Goal: Find specific page/section: Find specific page/section

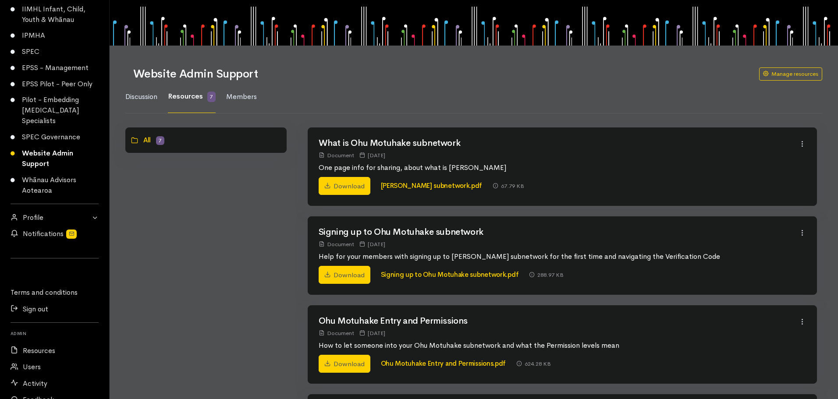
scroll to position [149, 0]
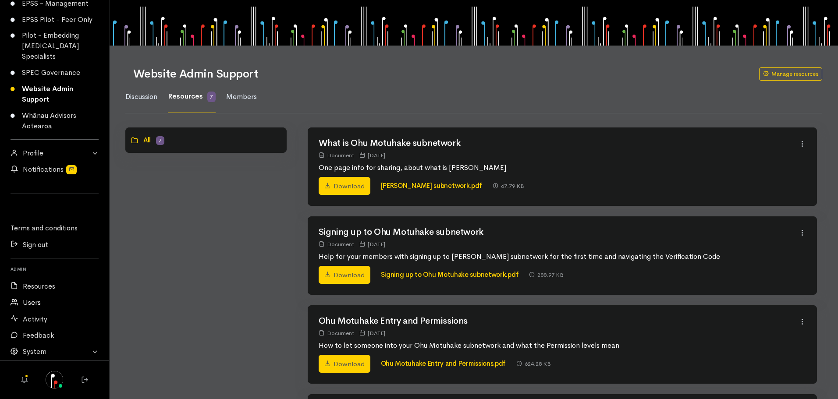
click at [31, 302] on link "Users" at bounding box center [54, 303] width 109 height 16
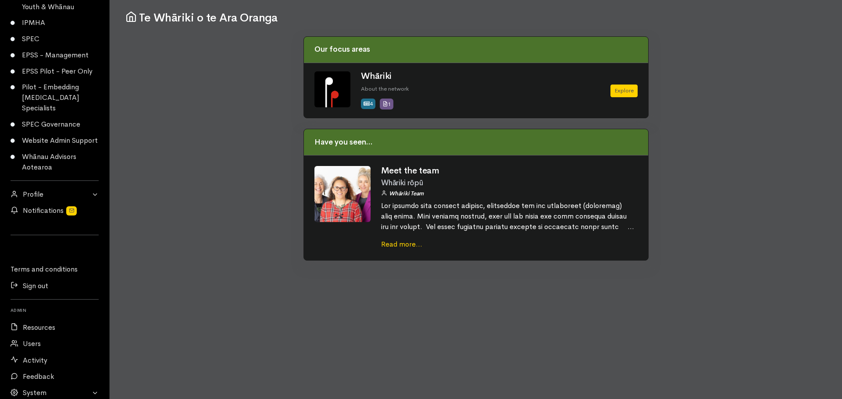
scroll to position [149, 0]
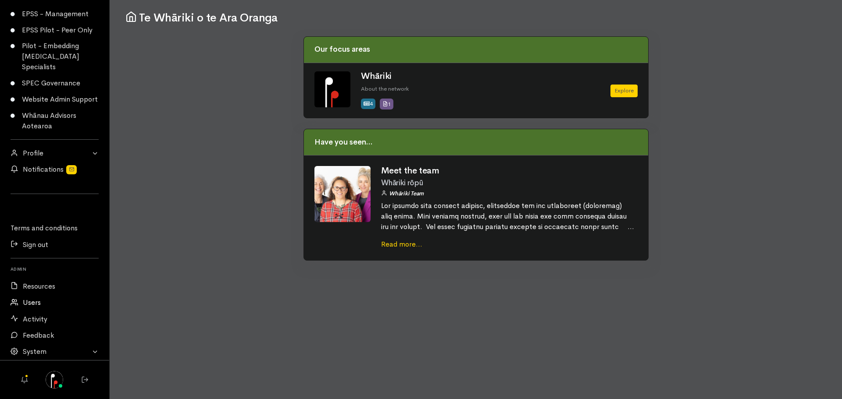
click at [38, 302] on link "Users" at bounding box center [54, 303] width 109 height 16
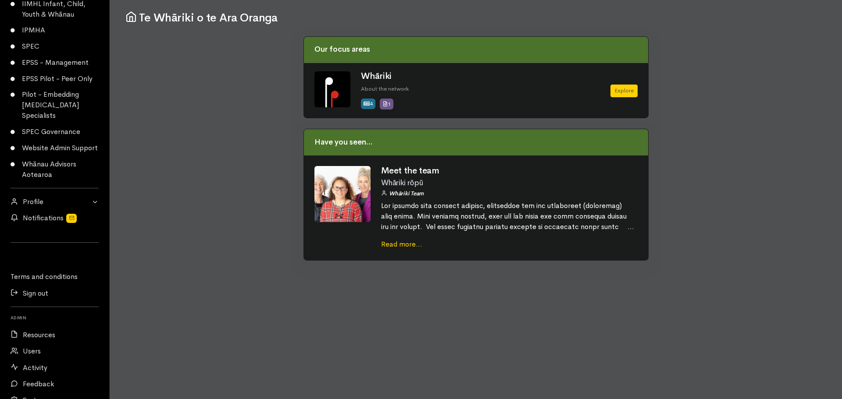
scroll to position [149, 0]
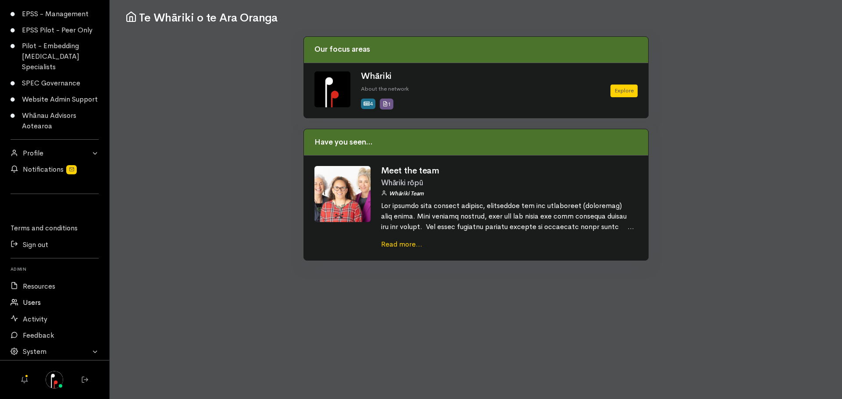
click at [31, 304] on link "Users" at bounding box center [54, 303] width 109 height 16
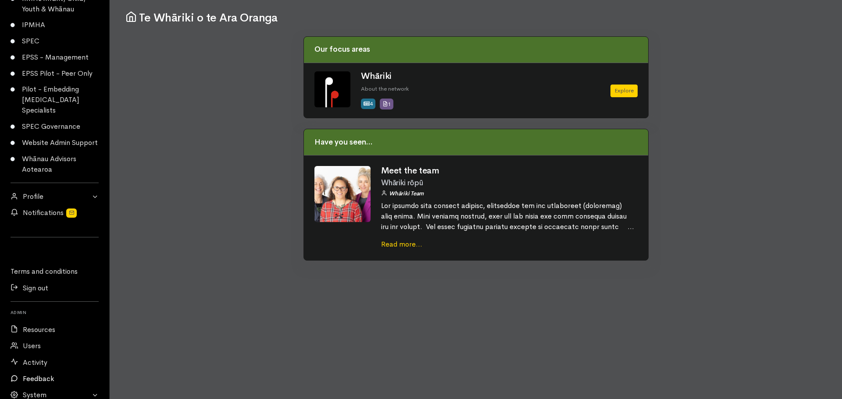
scroll to position [149, 0]
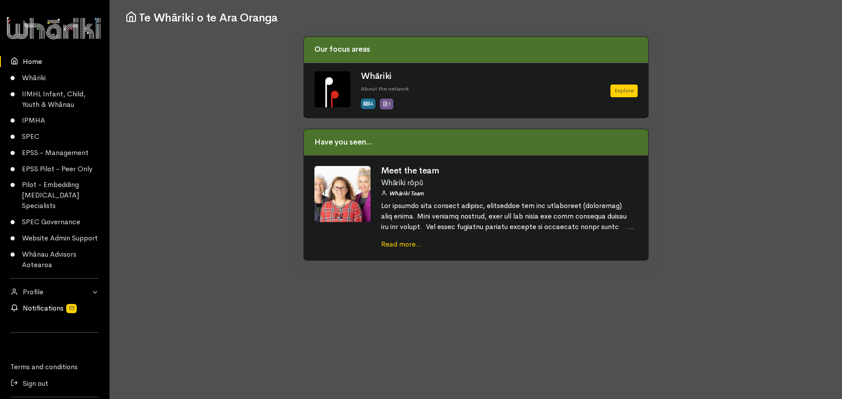
click at [46, 317] on link "Notifications" at bounding box center [54, 309] width 109 height 16
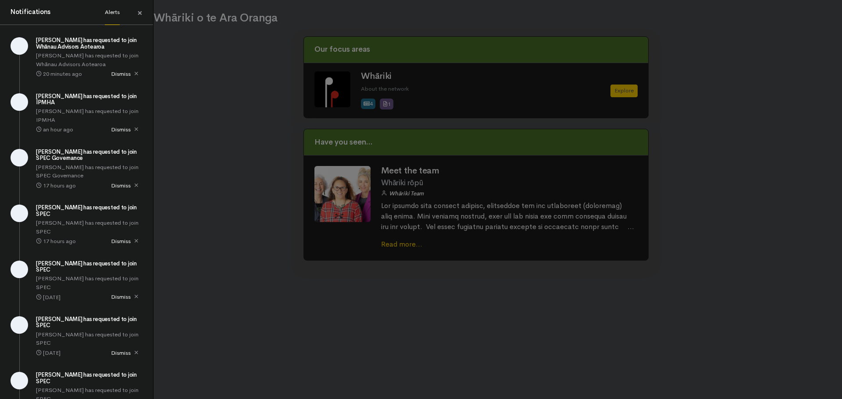
click at [138, 8] on span "×" at bounding box center [139, 13] width 5 height 13
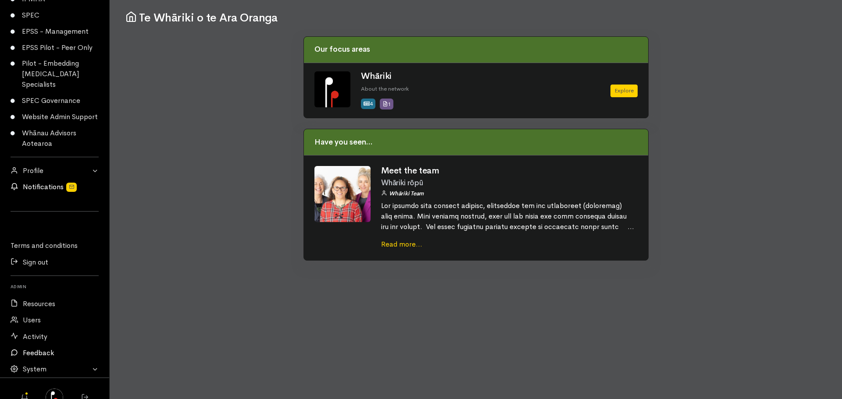
scroll to position [149, 0]
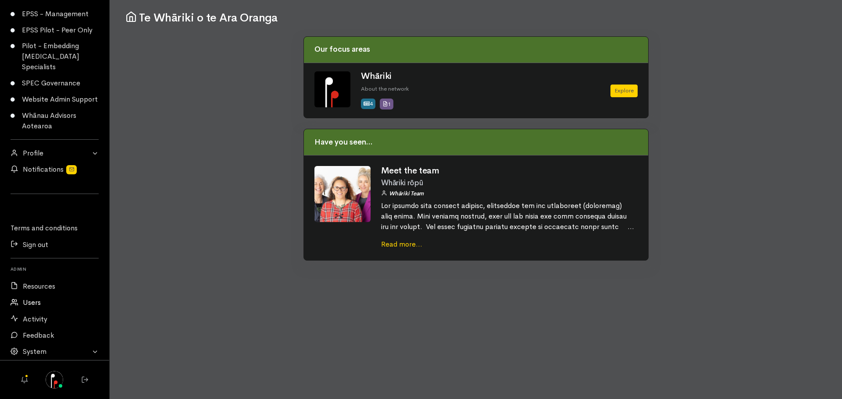
click at [36, 299] on link "Users" at bounding box center [54, 303] width 109 height 16
